Goal: Task Accomplishment & Management: Use online tool/utility

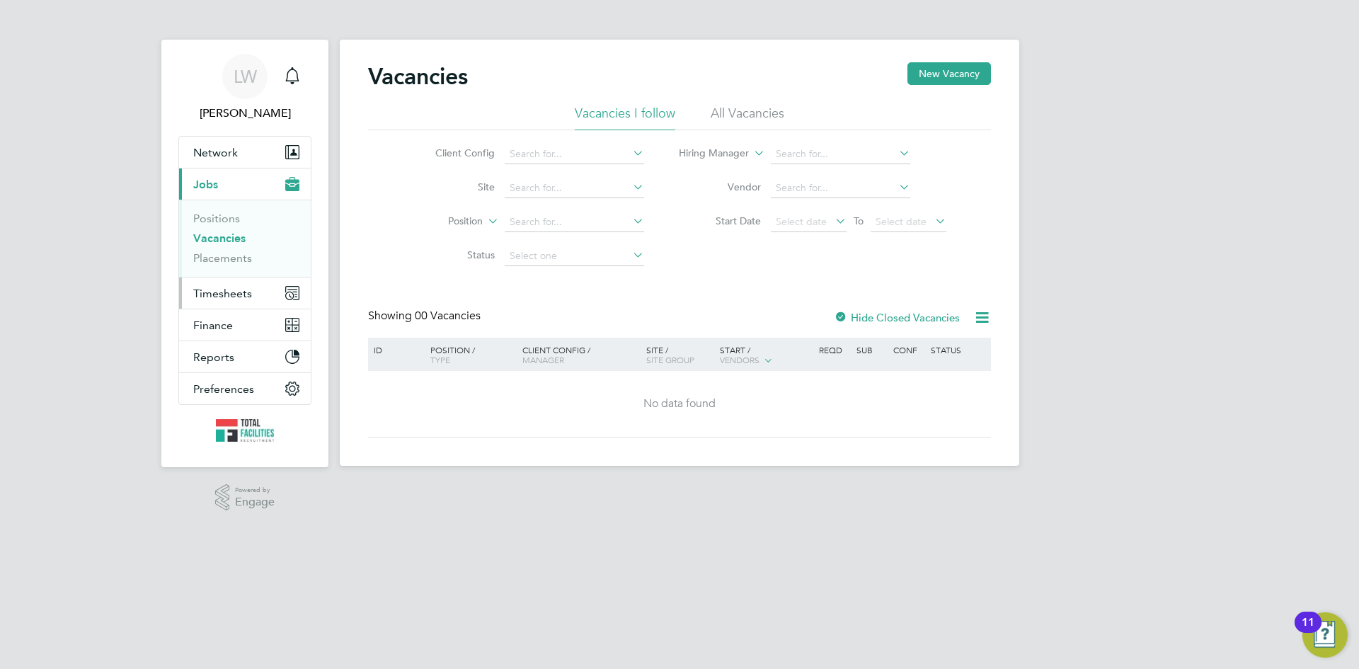
click at [217, 295] on span "Timesheets" at bounding box center [222, 293] width 59 height 13
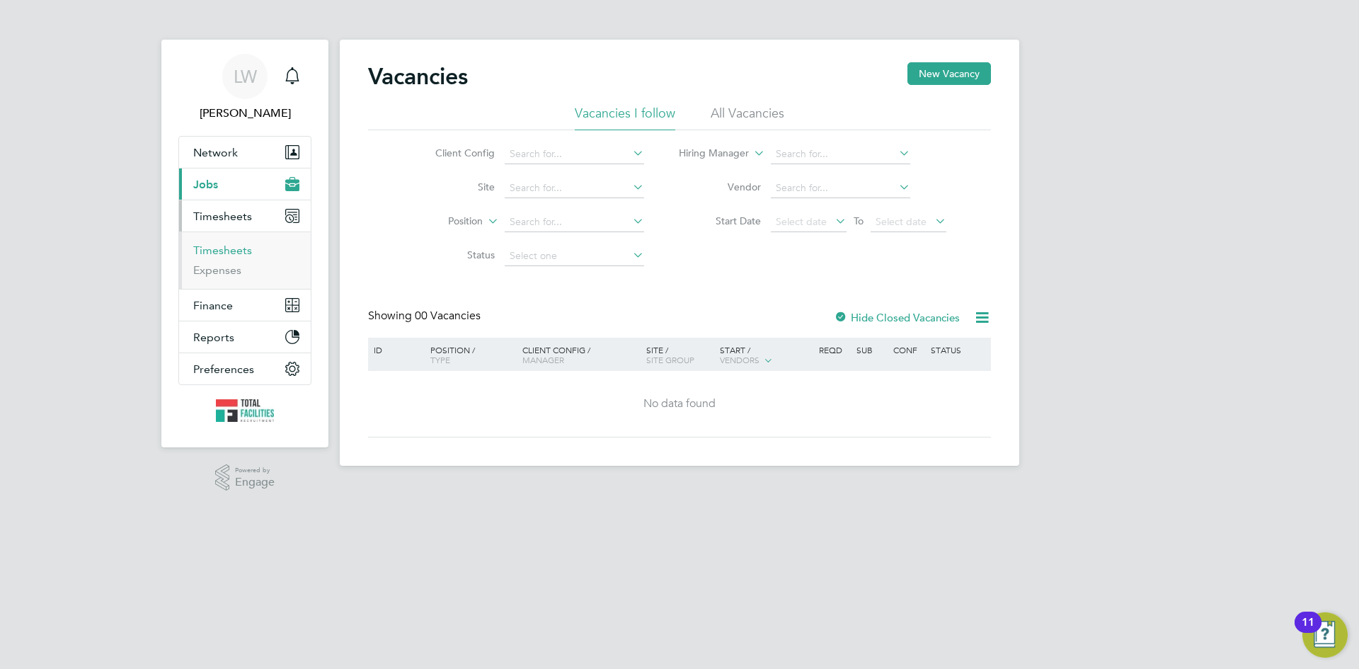
click at [219, 251] on link "Timesheets" at bounding box center [222, 250] width 59 height 13
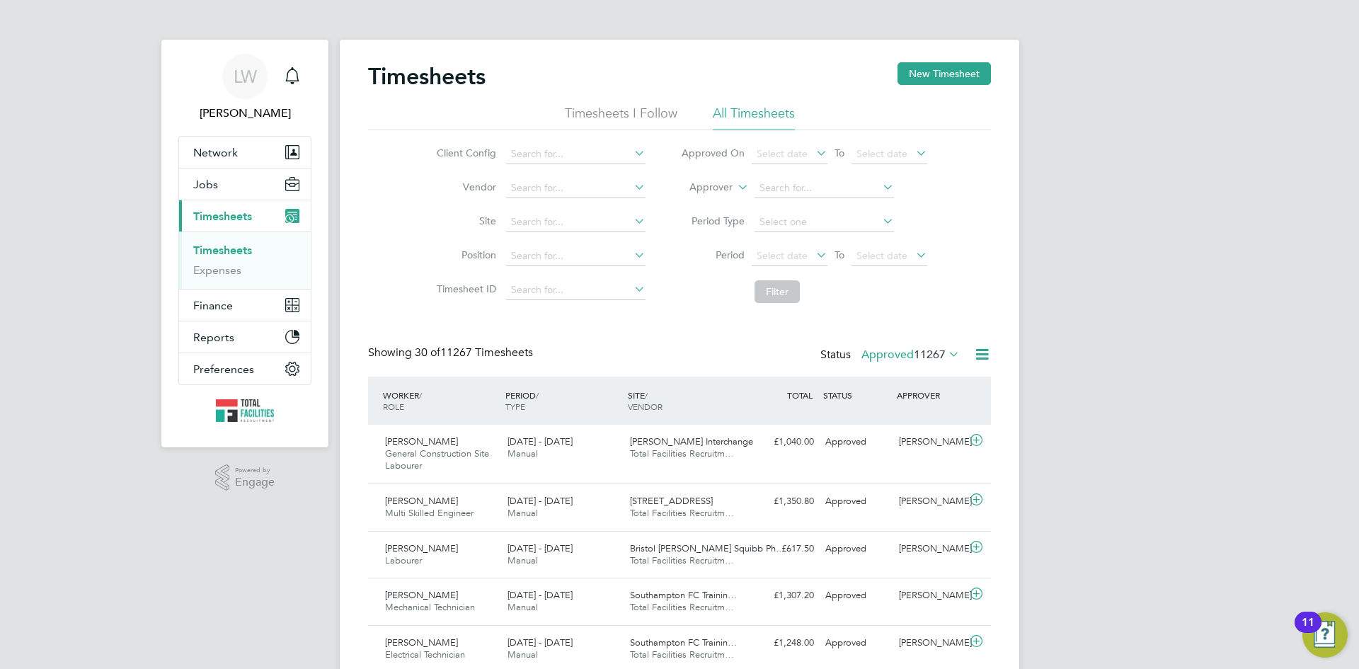
click at [946, 355] on icon at bounding box center [946, 354] width 0 height 20
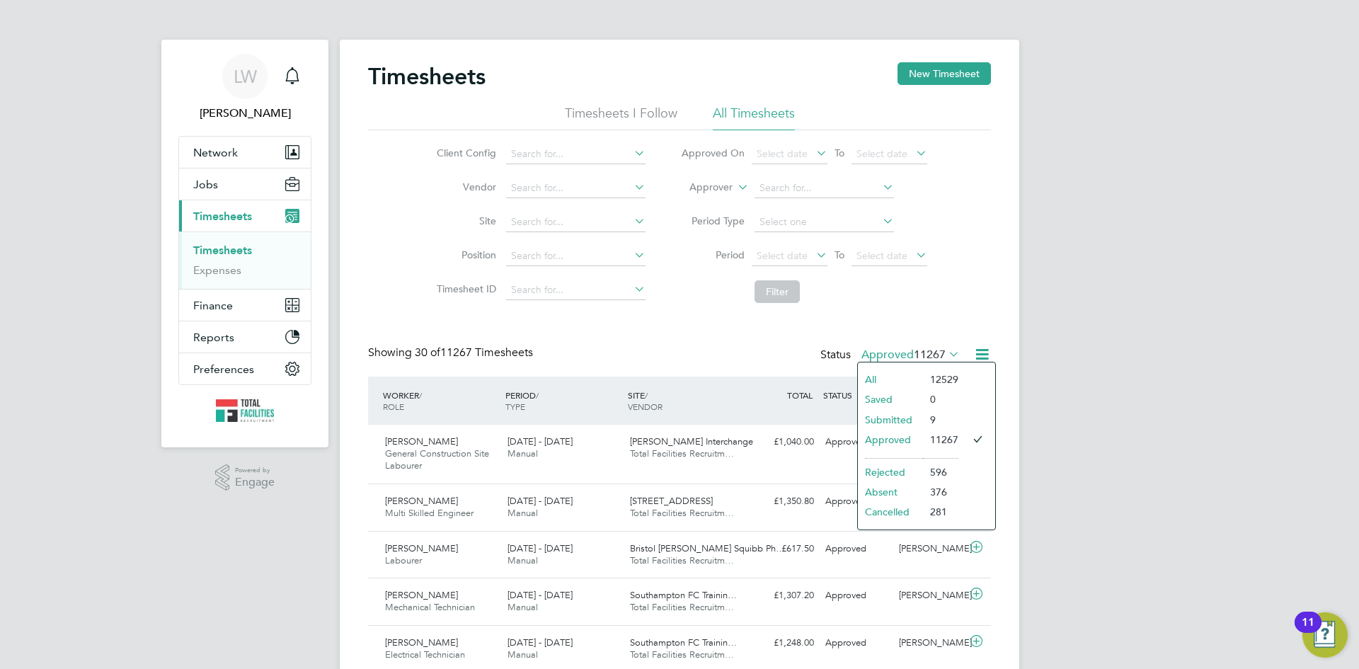
click at [985, 355] on icon at bounding box center [982, 354] width 18 height 18
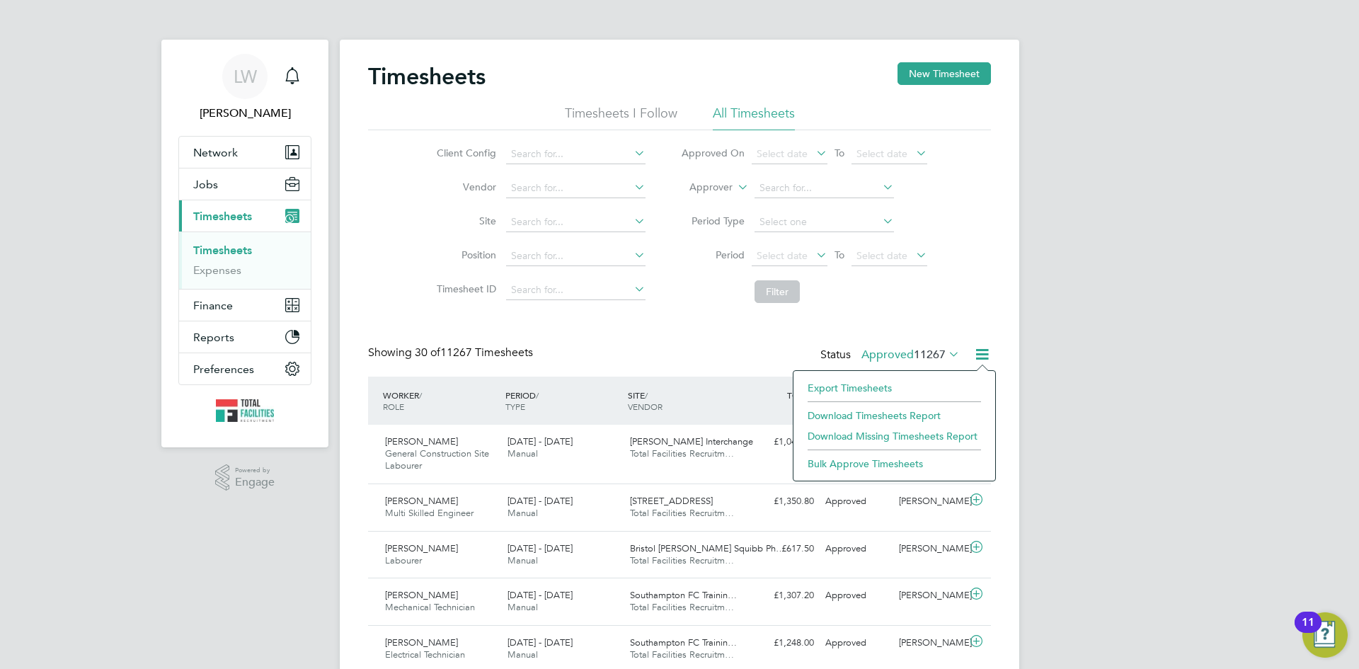
click at [881, 388] on li "Export Timesheets" at bounding box center [895, 388] width 188 height 20
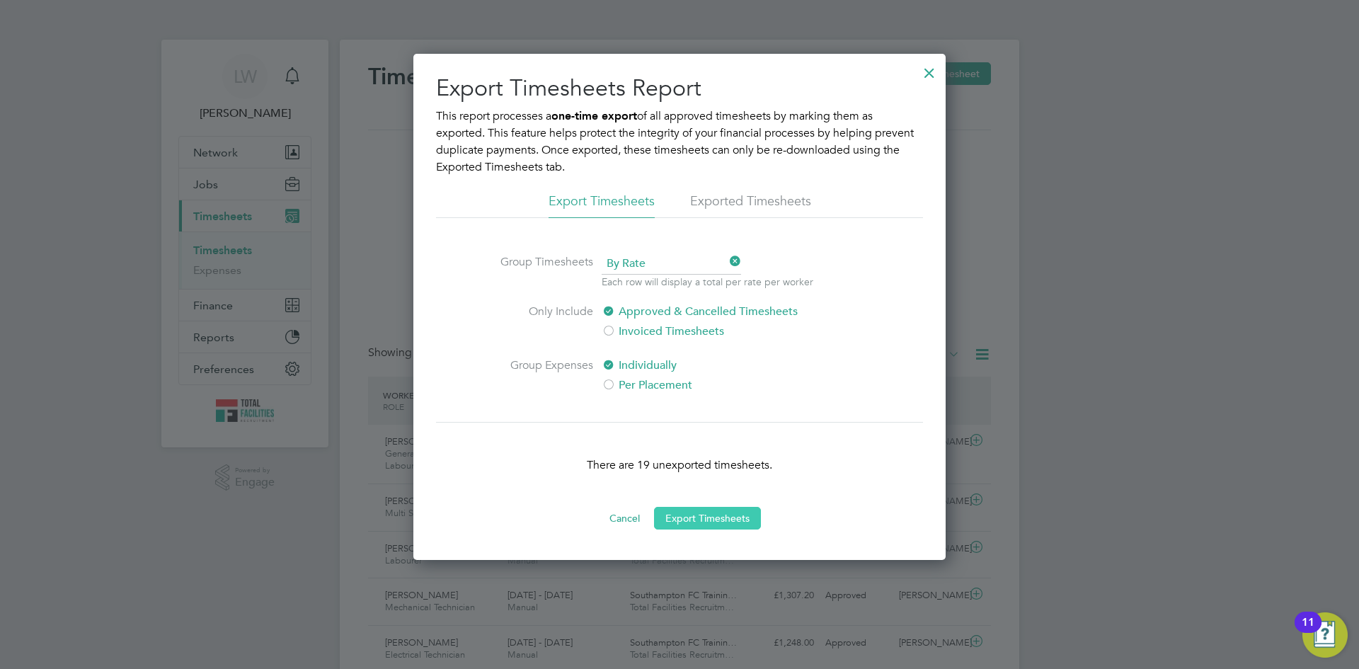
click at [757, 519] on button "Export Timesheets" at bounding box center [707, 518] width 107 height 23
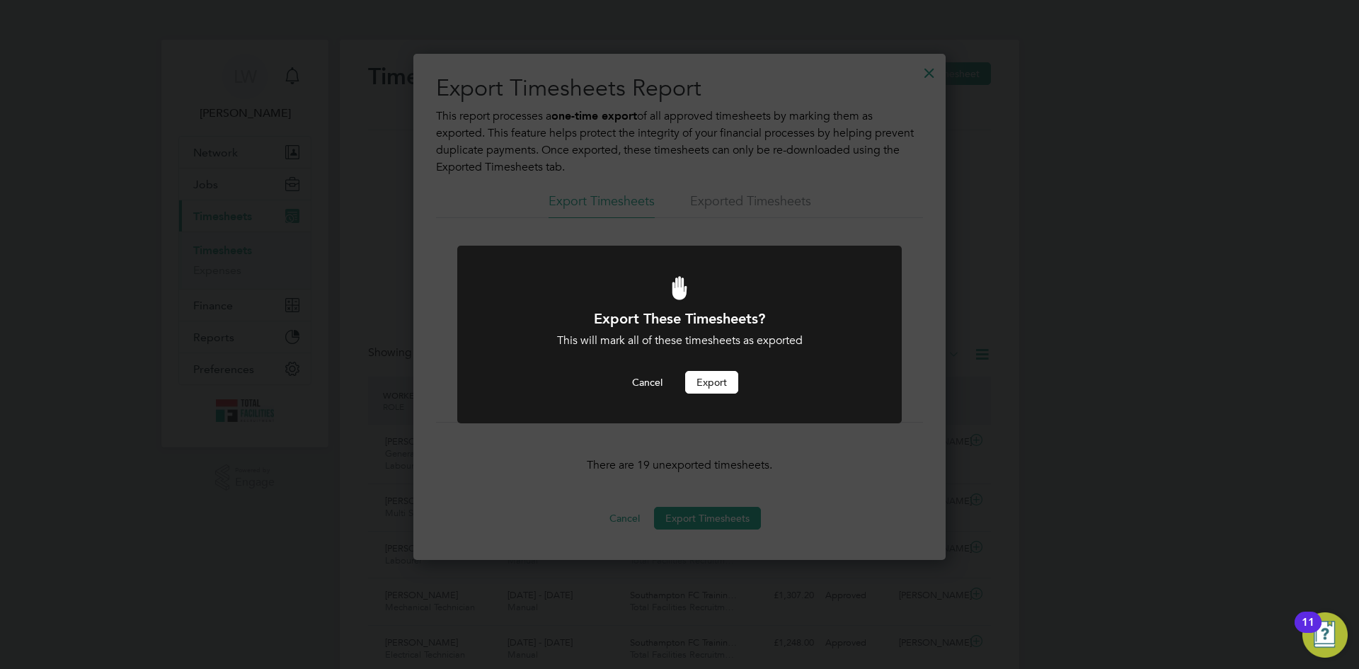
click at [727, 383] on button "Export" at bounding box center [711, 382] width 53 height 23
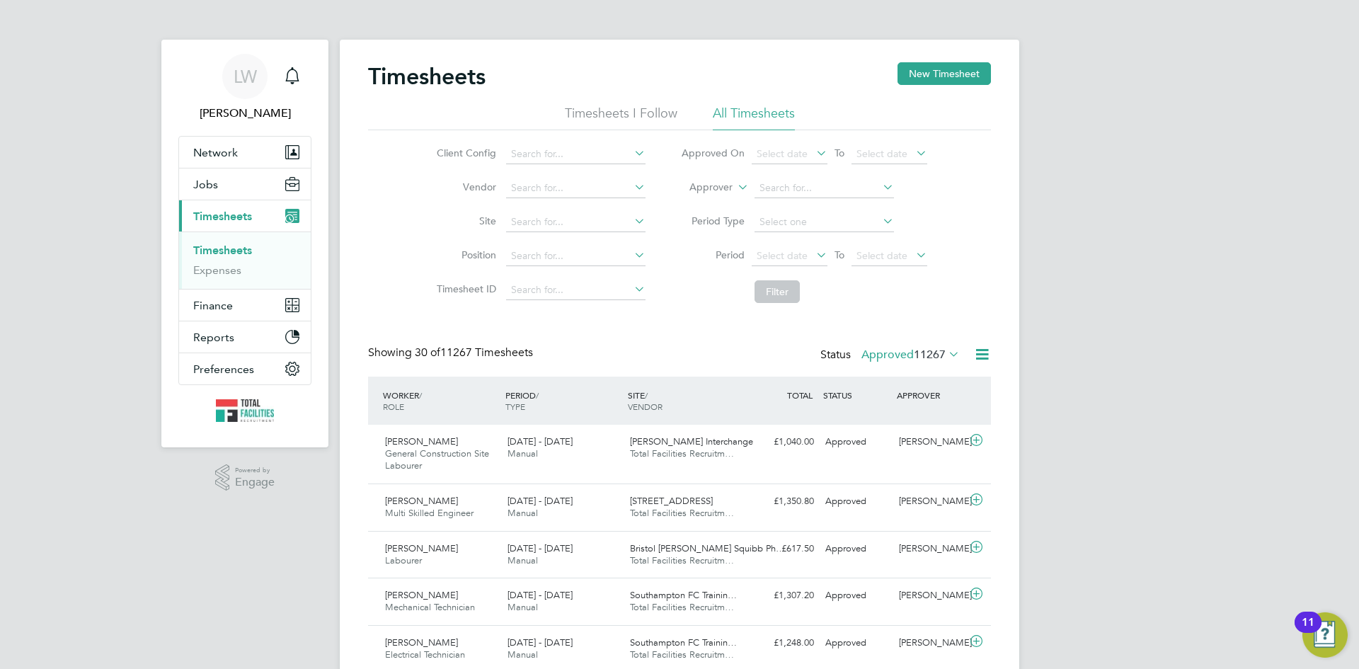
click at [946, 354] on icon at bounding box center [946, 354] width 0 height 20
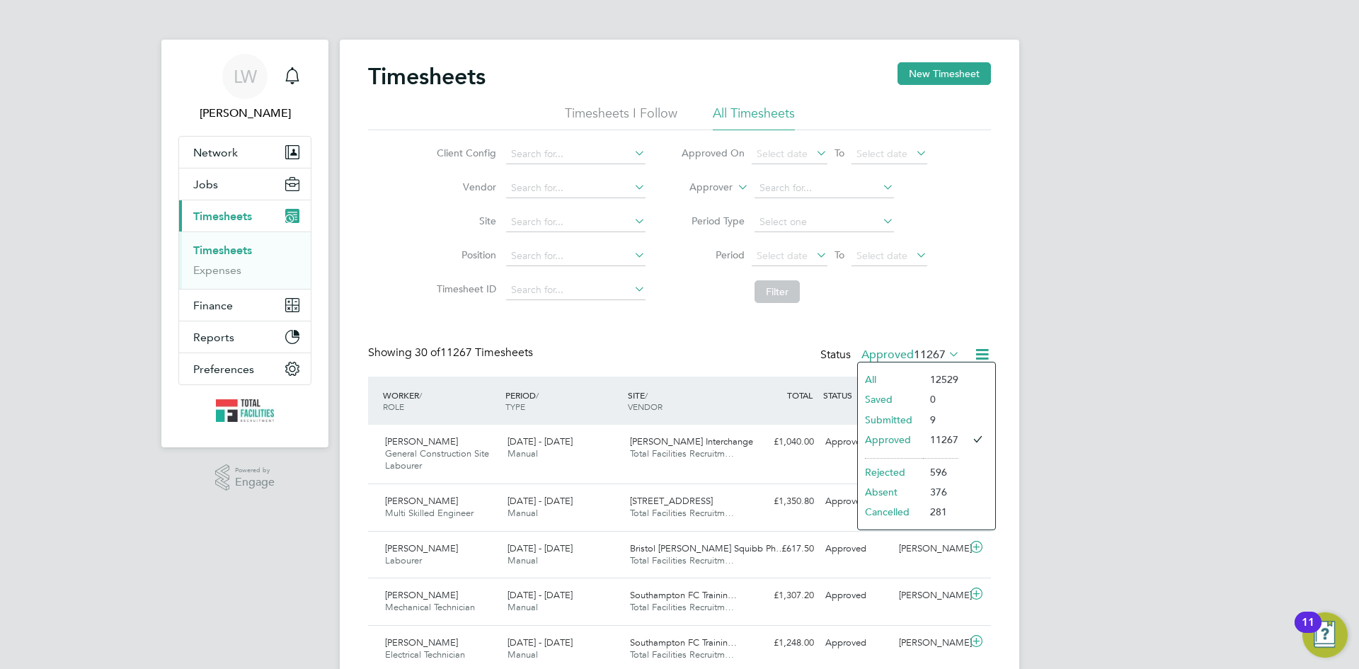
click at [876, 414] on li "Submitted" at bounding box center [890, 420] width 65 height 20
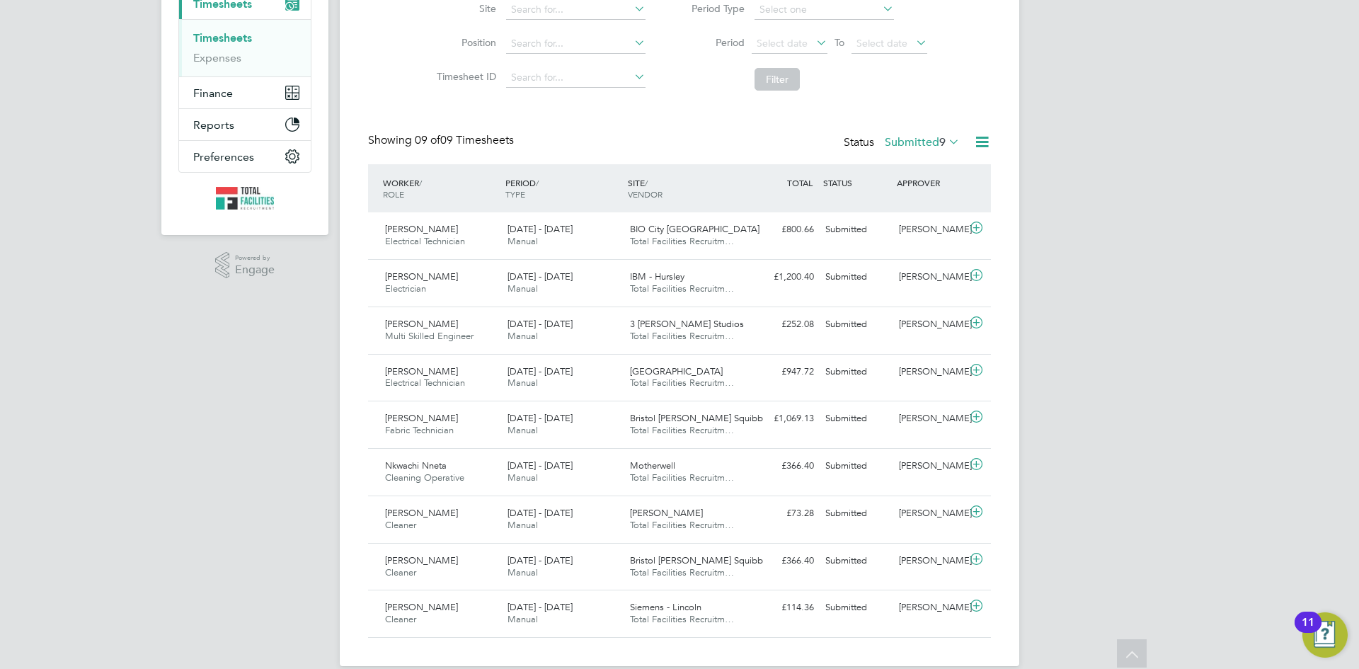
scroll to position [200, 0]
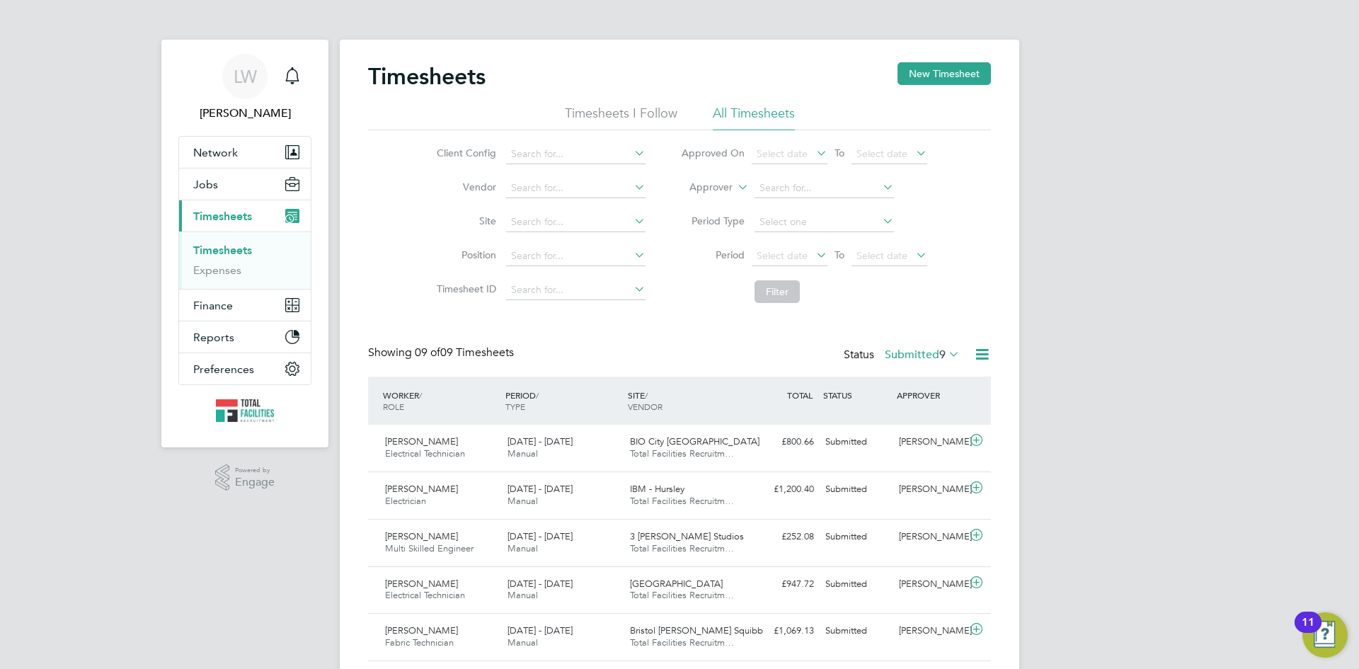
click at [981, 352] on icon at bounding box center [982, 354] width 18 height 18
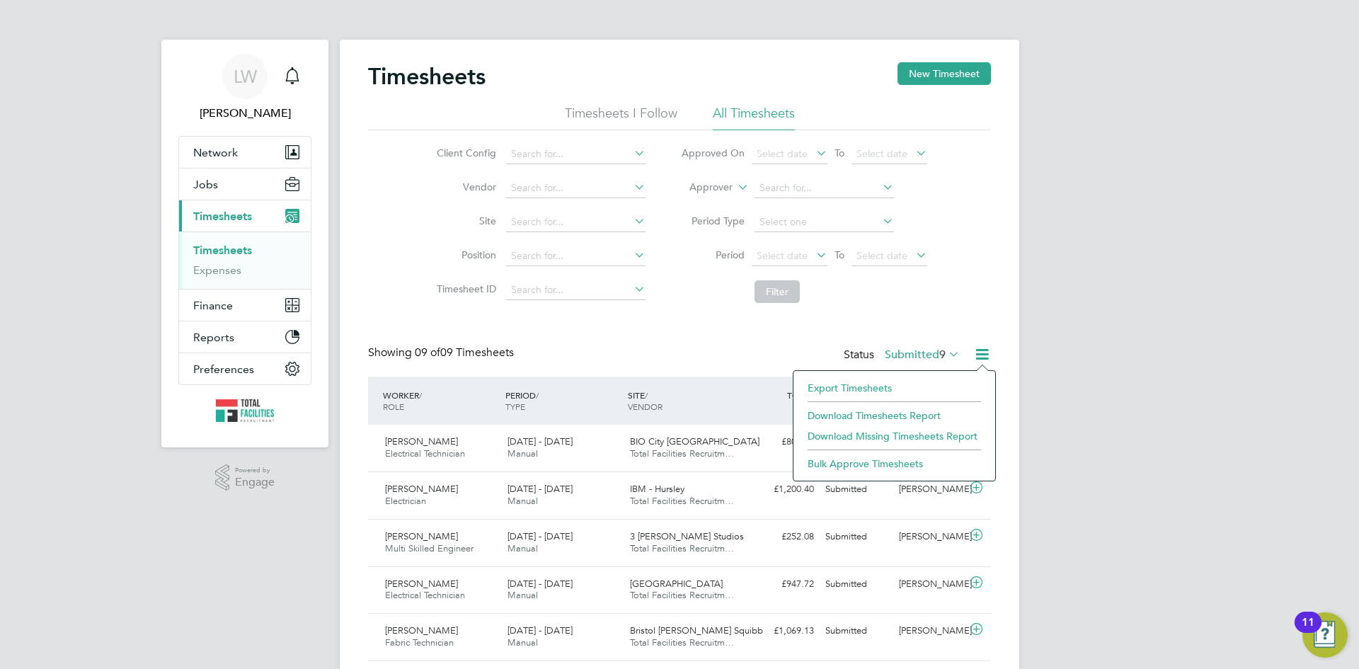
click at [861, 382] on li "Export Timesheets" at bounding box center [895, 388] width 188 height 20
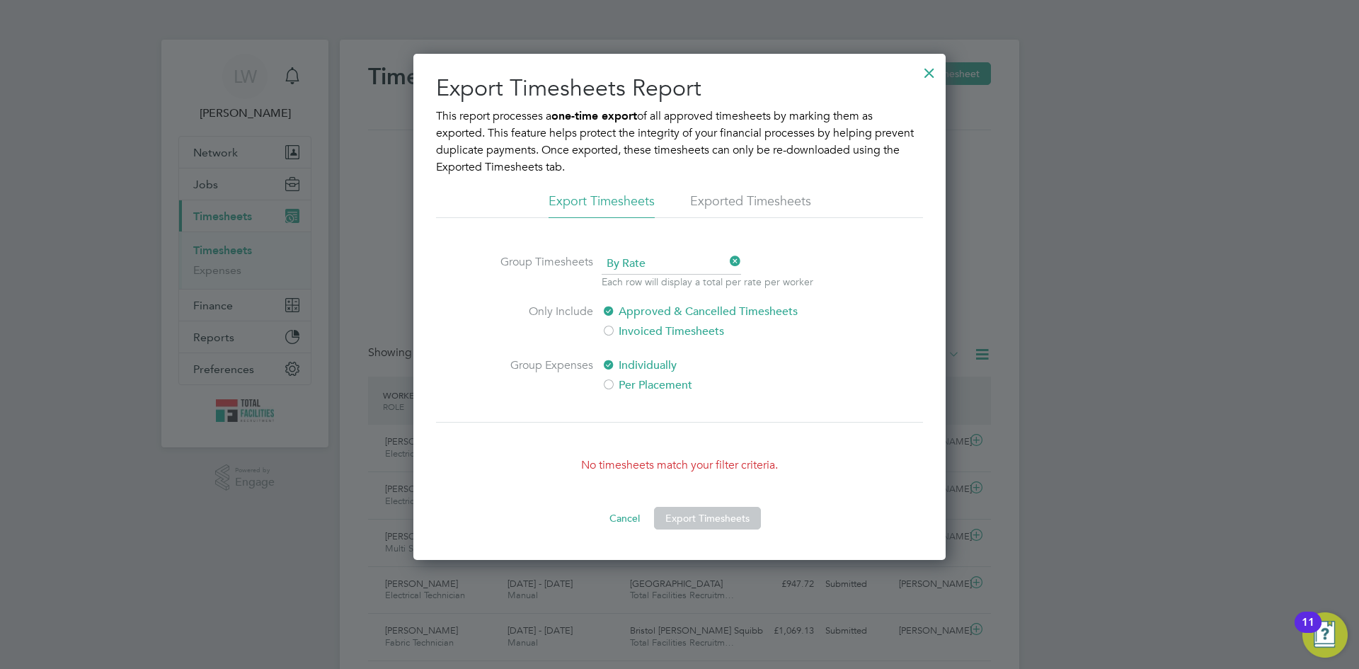
click at [929, 72] on div at bounding box center [929, 69] width 25 height 25
